Goal: Find specific page/section

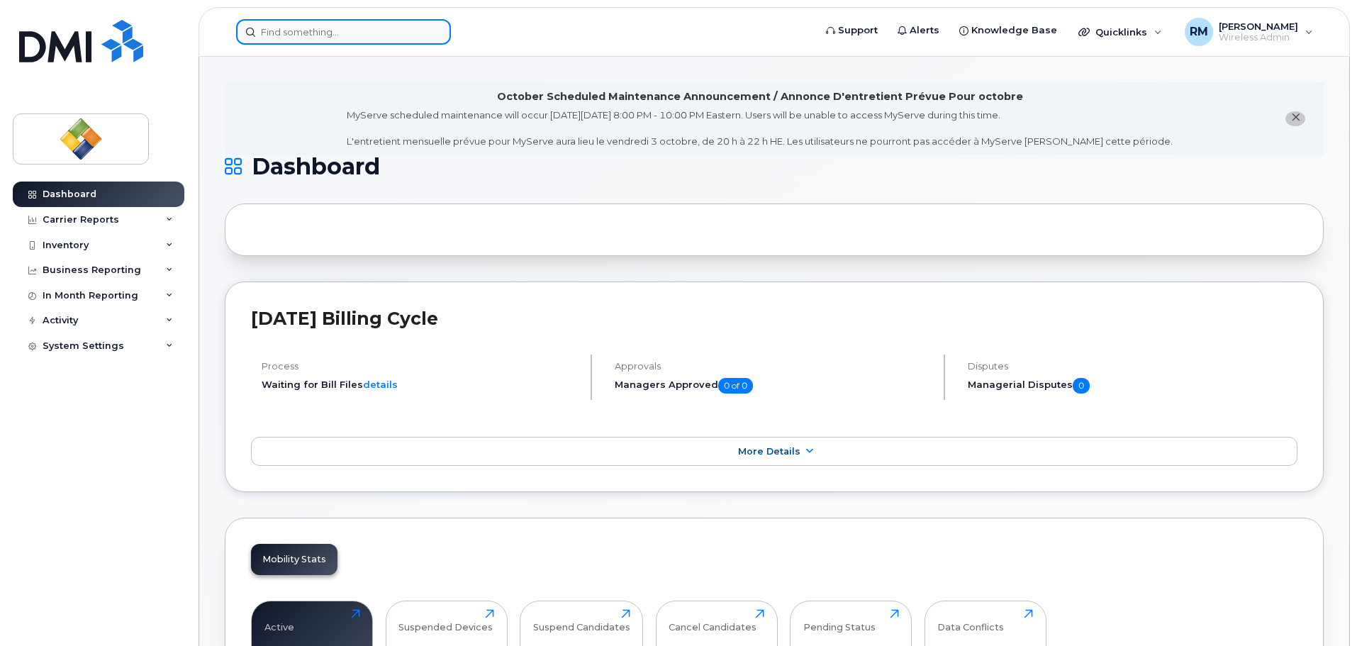
click at [366, 34] on input at bounding box center [343, 32] width 215 height 26
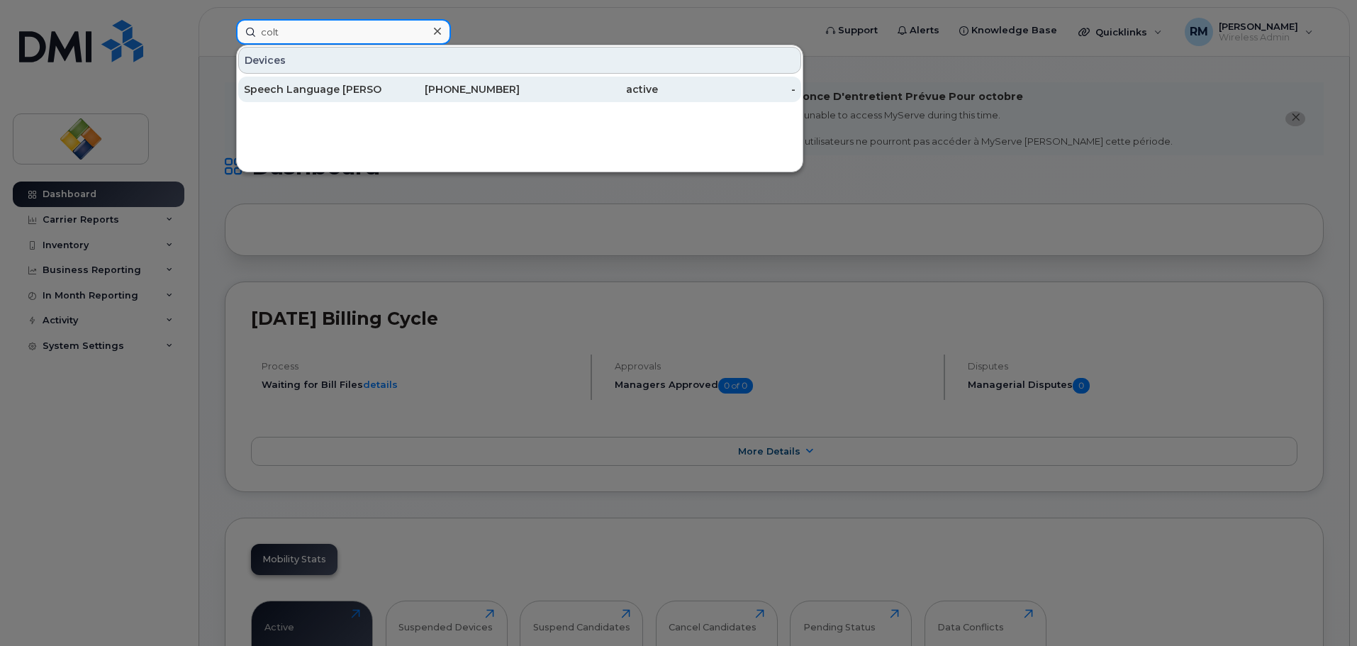
type input "colt"
click at [335, 91] on div "Speech Language [PERSON_NAME] on" at bounding box center [313, 89] width 138 height 14
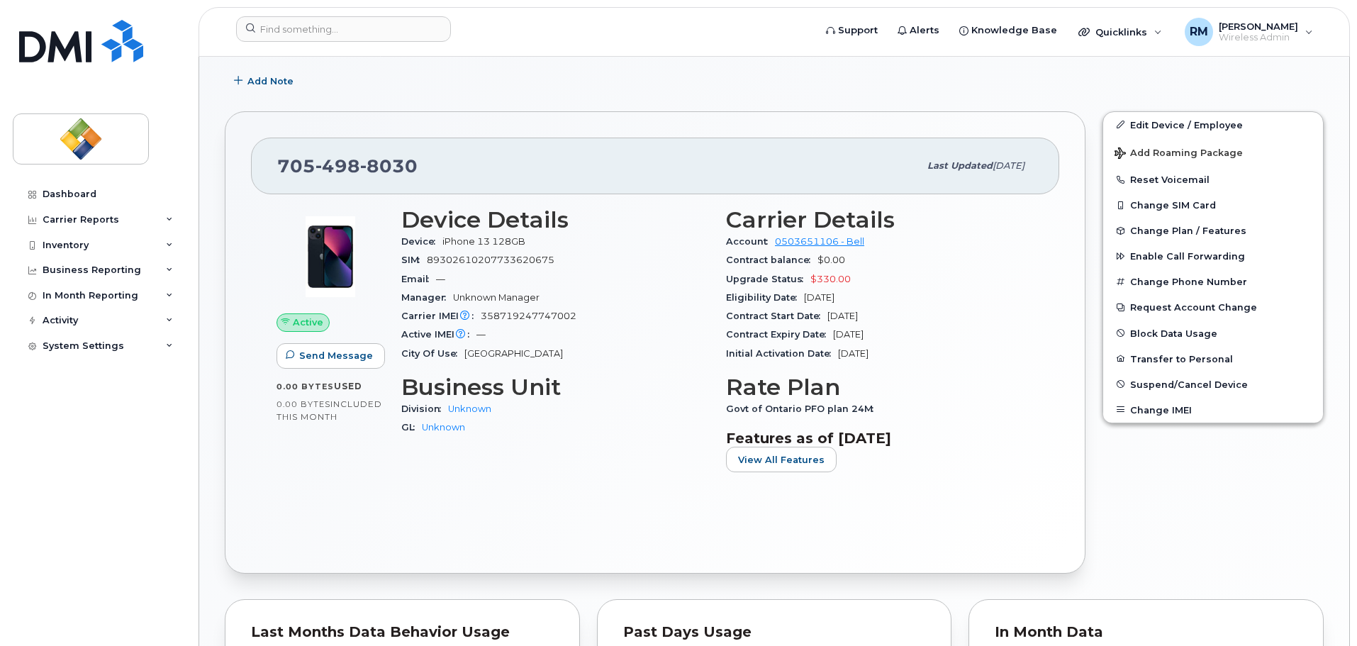
scroll to position [355, 0]
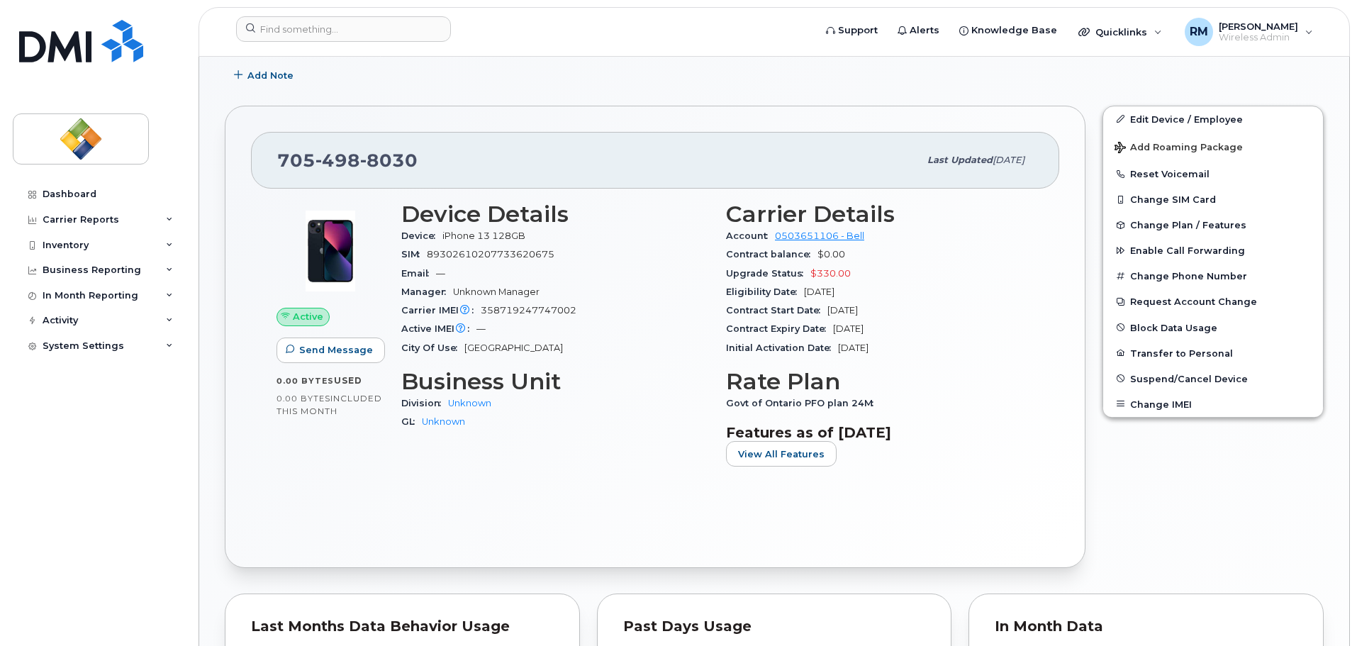
click at [809, 74] on div "Add Note" at bounding box center [774, 76] width 1099 height 26
click at [877, 94] on div "Suspension Candidate This device hasn't had any usage for 1 month Tags List Add…" at bounding box center [774, 450] width 1099 height 1198
click at [443, 497] on div "Active Send Message 0.00 Bytes  used 0.00 Bytes  included this month Device Det…" at bounding box center [655, 365] width 809 height 353
click at [515, 79] on div "Add Note" at bounding box center [774, 76] width 1099 height 26
click at [526, 39] on form at bounding box center [520, 29] width 569 height 26
